Goal: Information Seeking & Learning: Check status

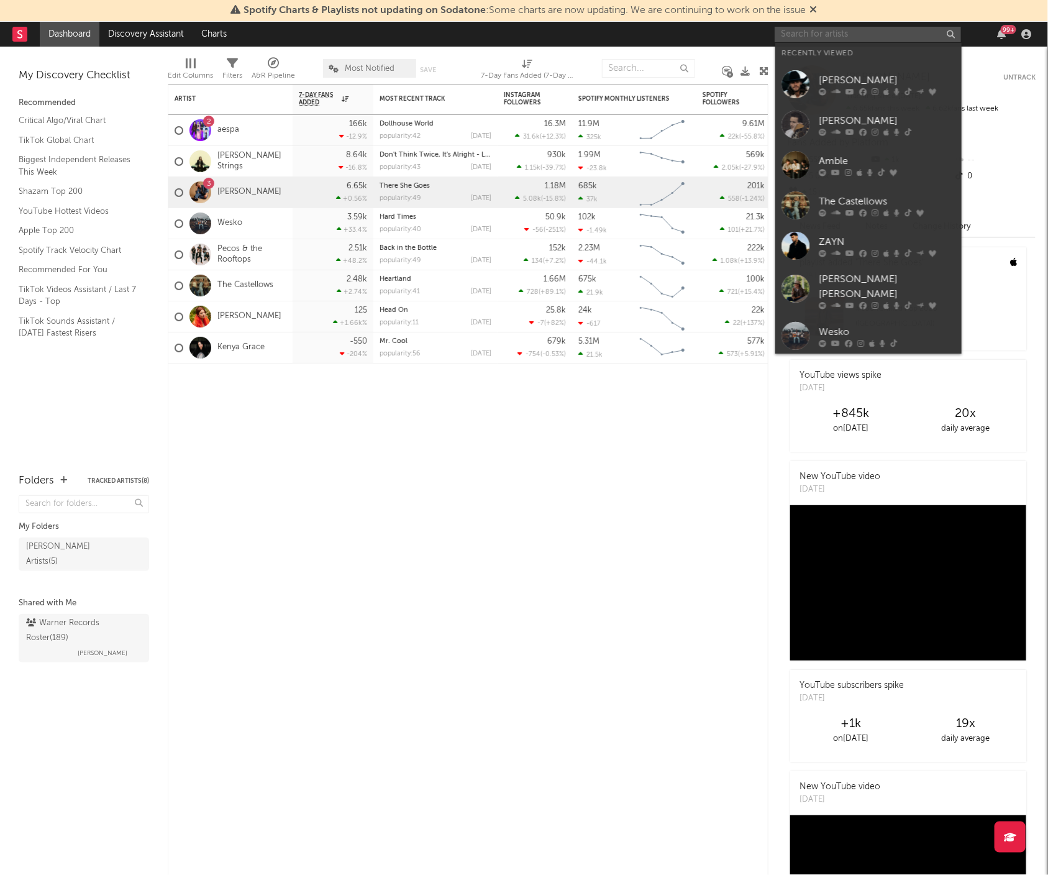
click at [862, 36] on input "text" at bounding box center [868, 35] width 186 height 16
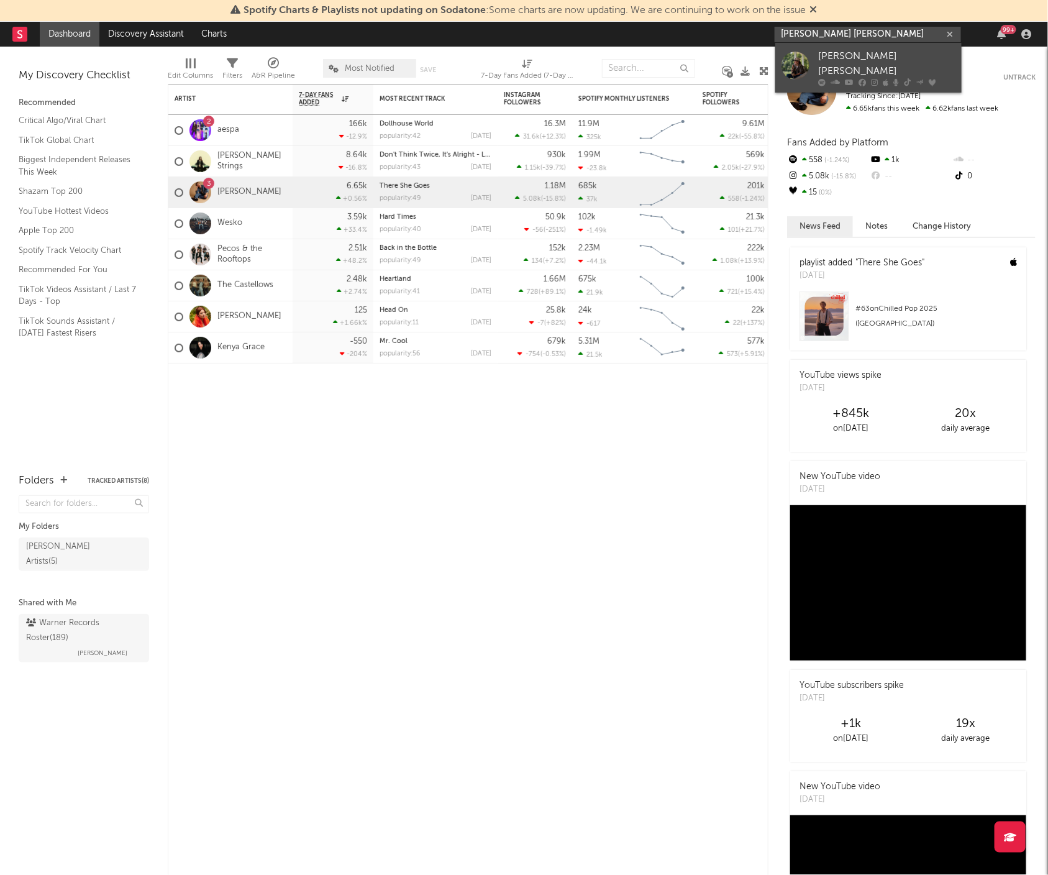
type input "[PERSON_NAME] [PERSON_NAME]"
click at [846, 45] on link "[PERSON_NAME] [PERSON_NAME]" at bounding box center [868, 68] width 186 height 50
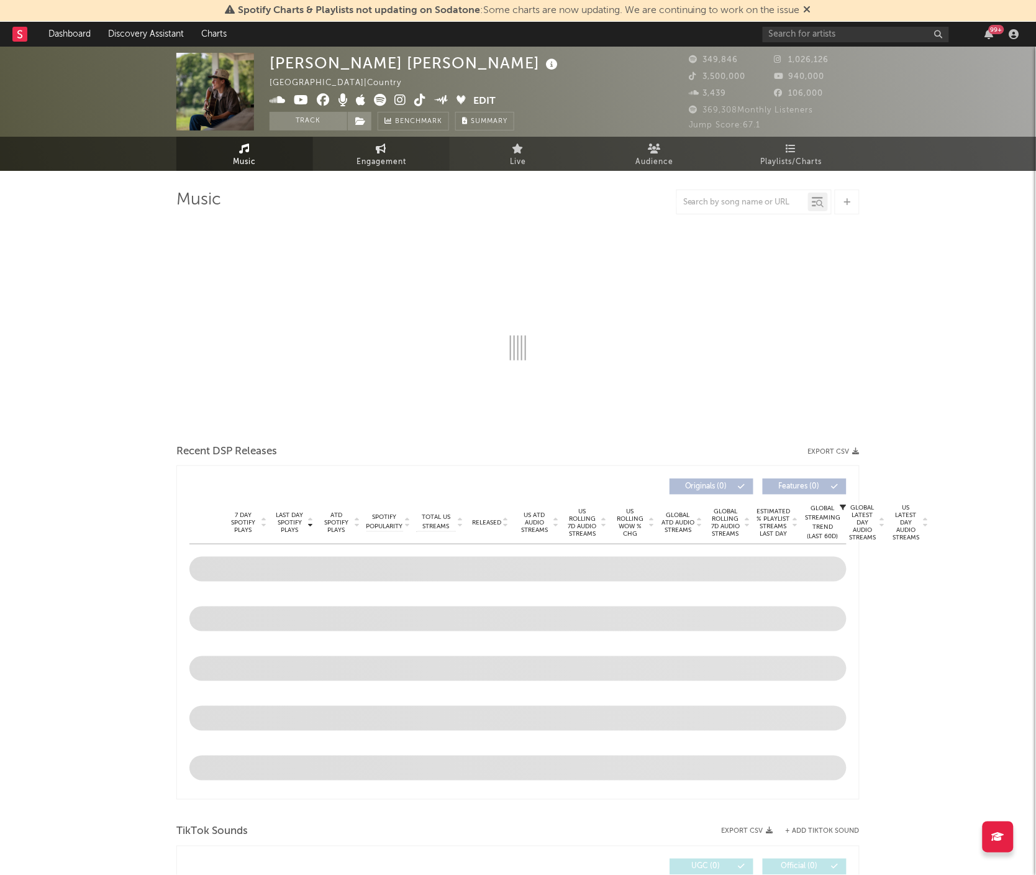
click at [399, 155] on span "Engagement" at bounding box center [382, 162] width 50 height 15
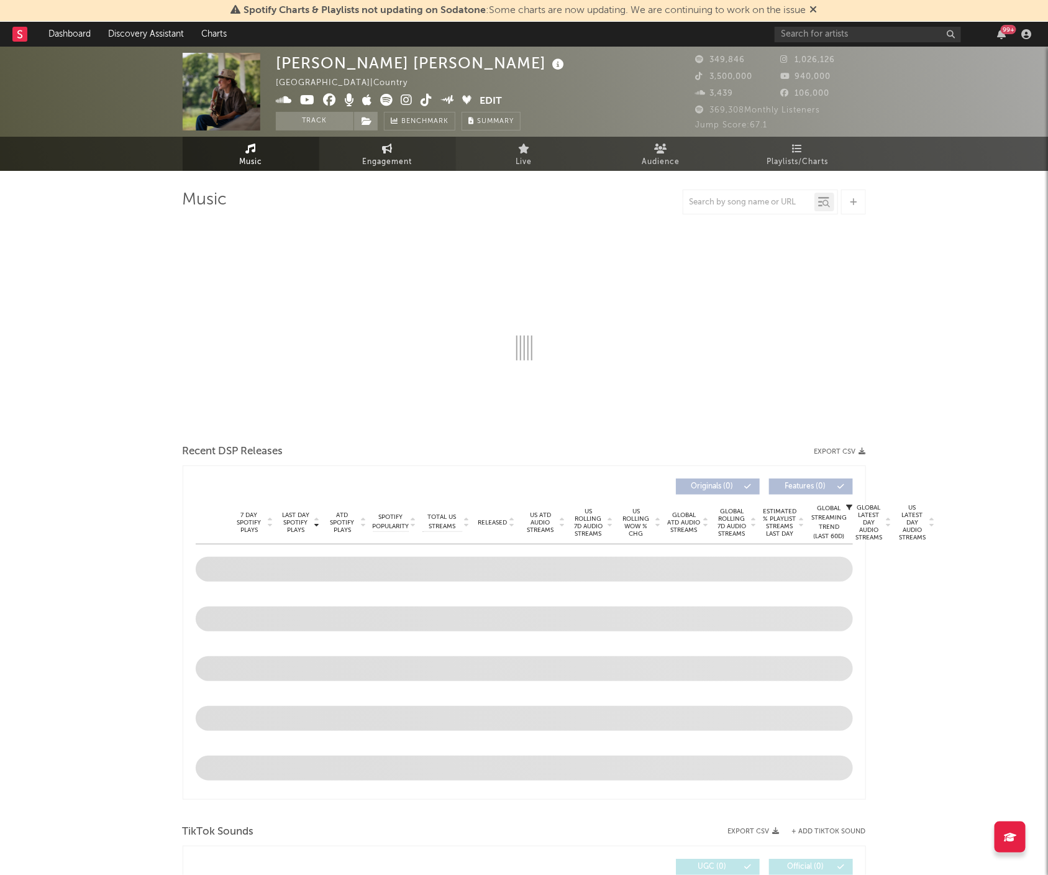
select select "1w"
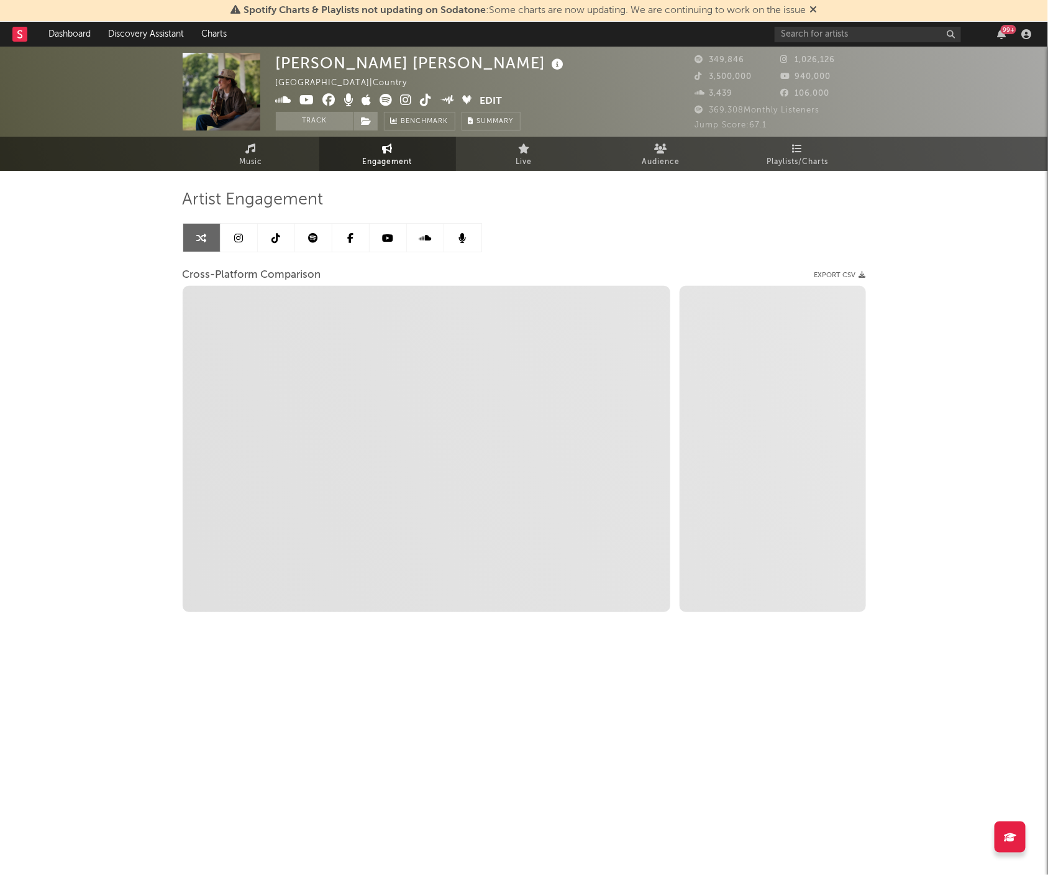
select select "1m"
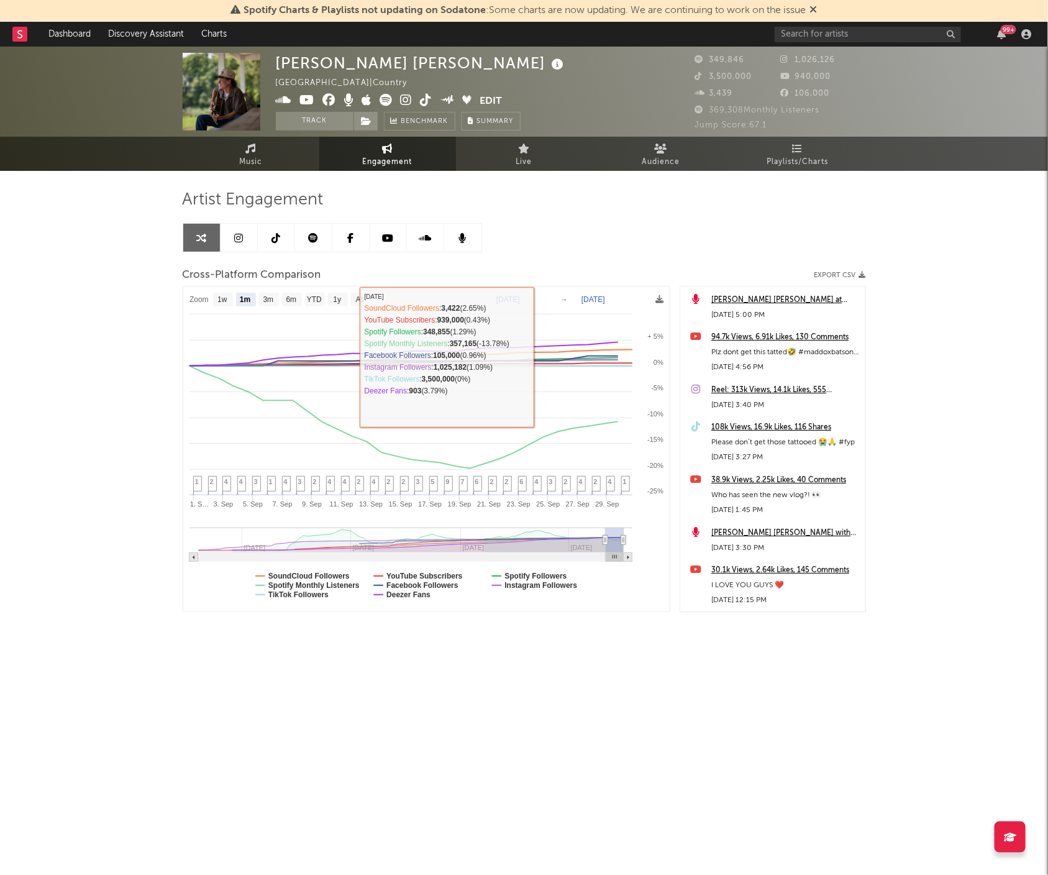
click at [520, 299] on text "[DATE]" at bounding box center [508, 299] width 24 height 9
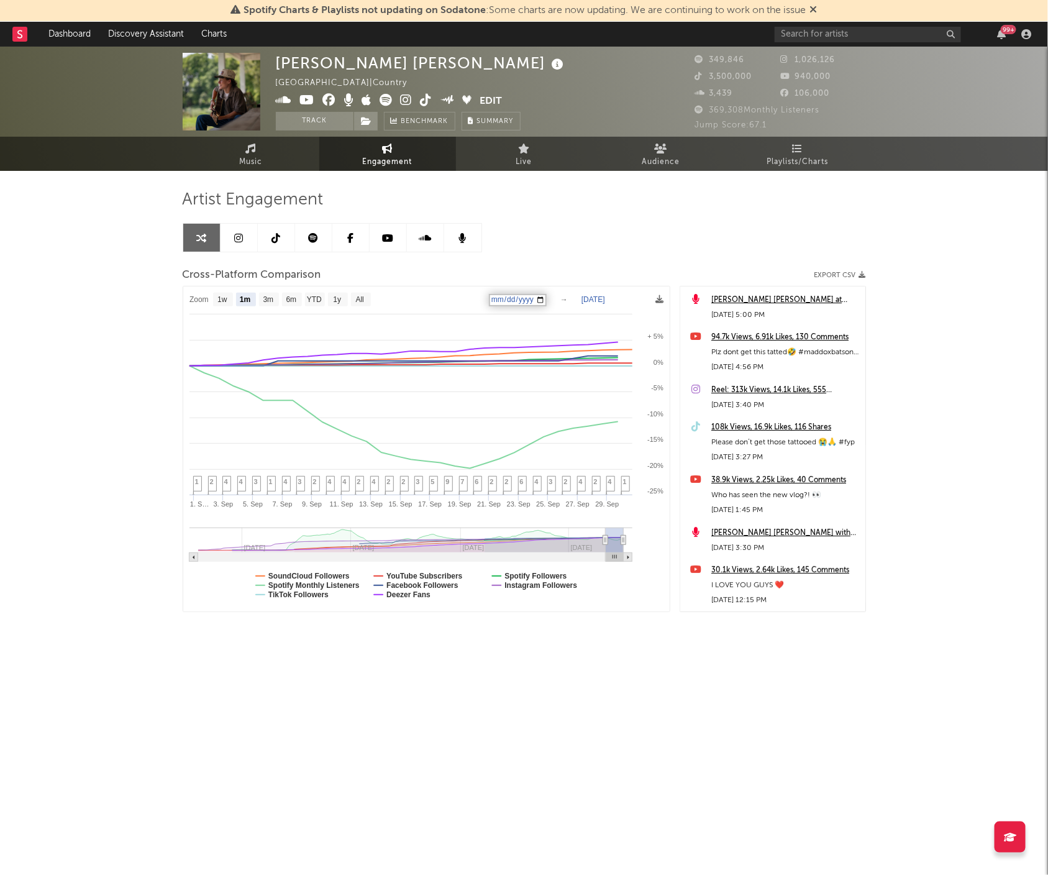
click at [547, 296] on input "[DATE]" at bounding box center [518, 300] width 58 height 12
type input "[DATE]"
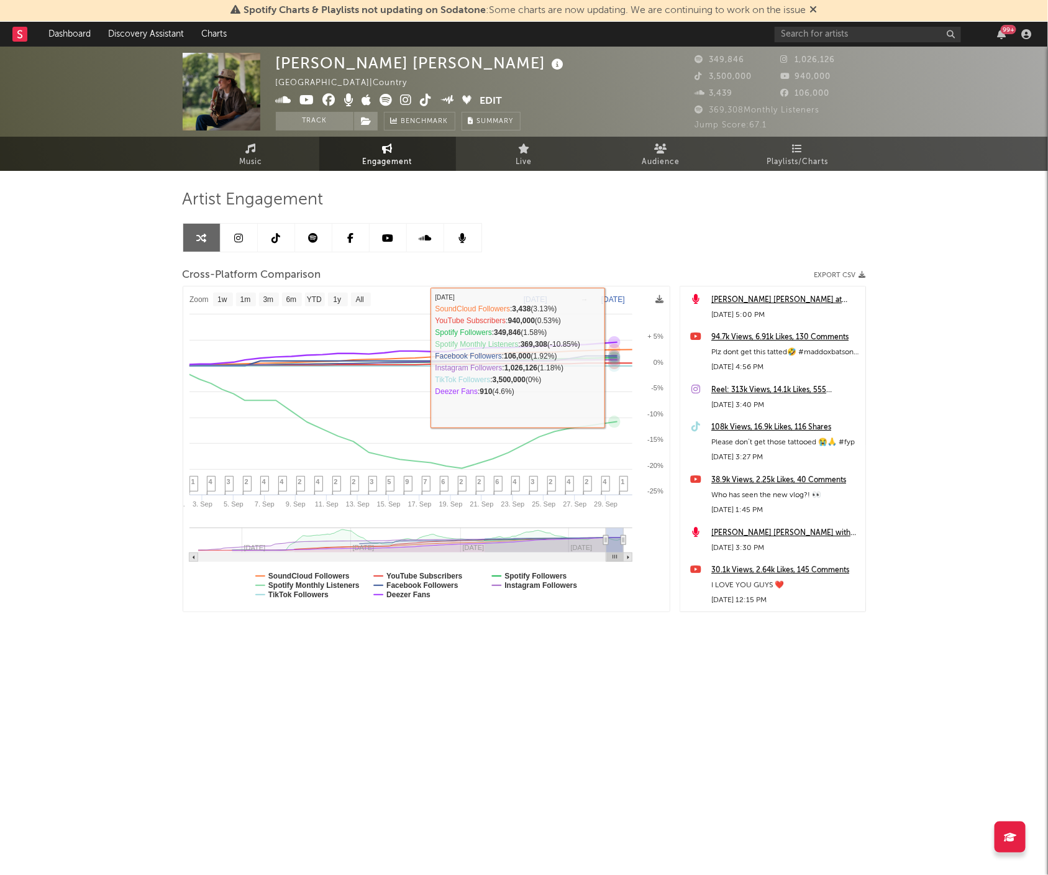
select select "1w"
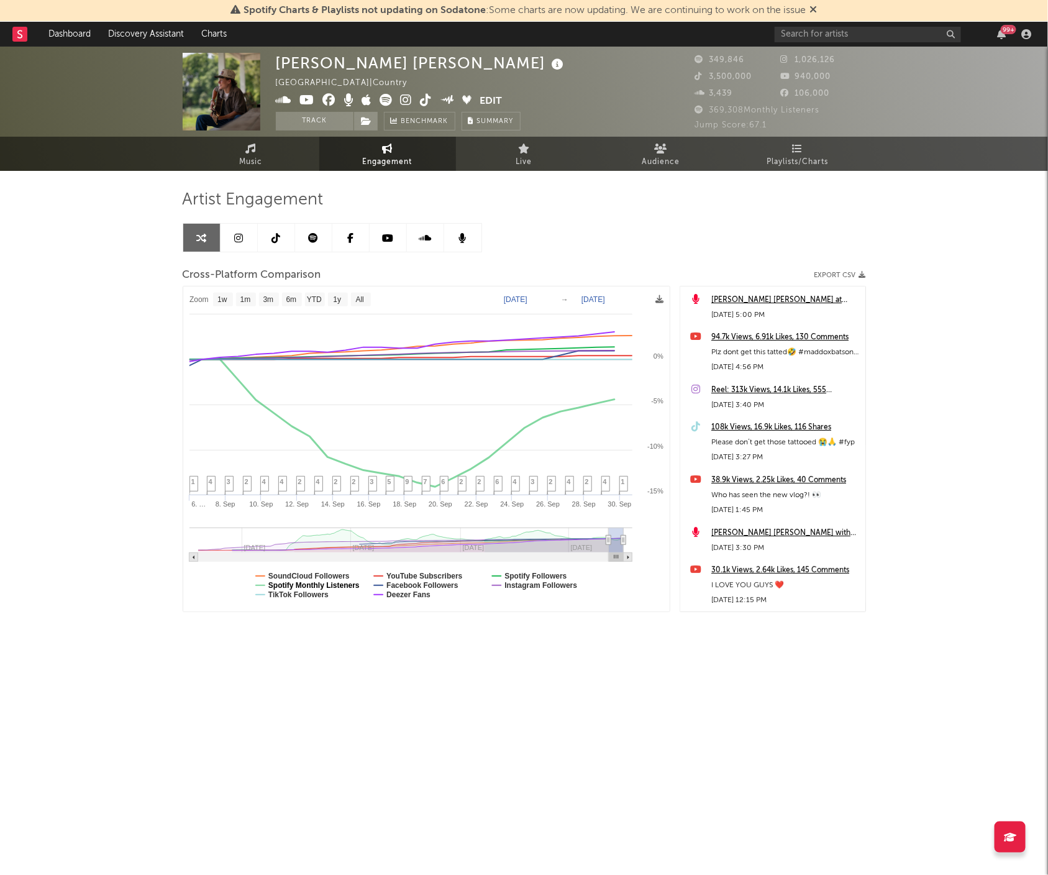
click at [330, 583] on text "Spotify Monthly Listeners" at bounding box center [313, 585] width 91 height 9
